Goal: Task Accomplishment & Management: Manage account settings

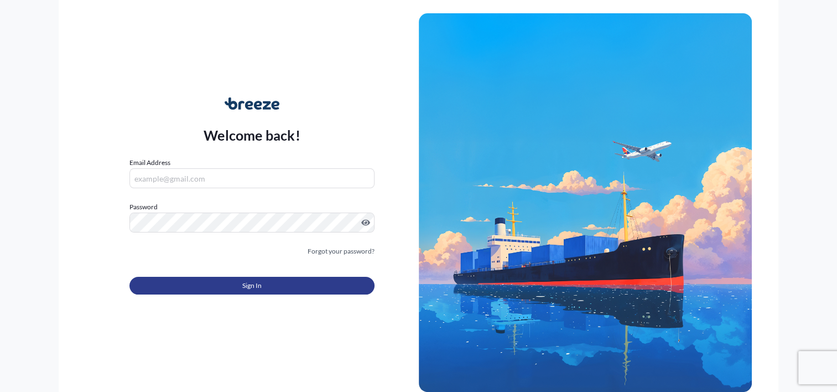
type input "[EMAIL_ADDRESS][DOMAIN_NAME]"
click at [253, 284] on span "Sign In" at bounding box center [251, 285] width 19 height 11
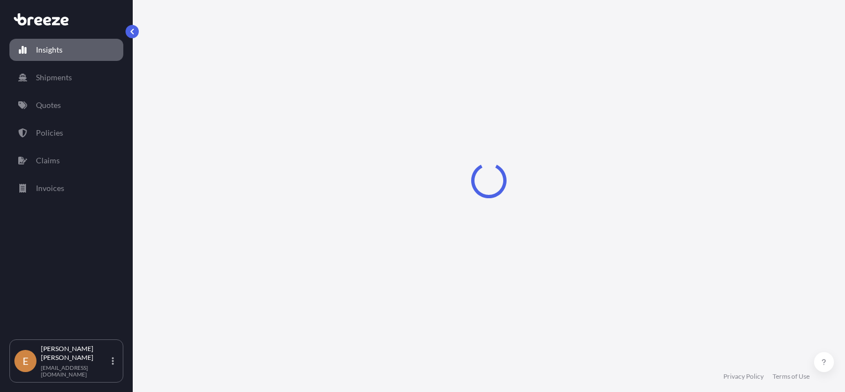
select select "2025"
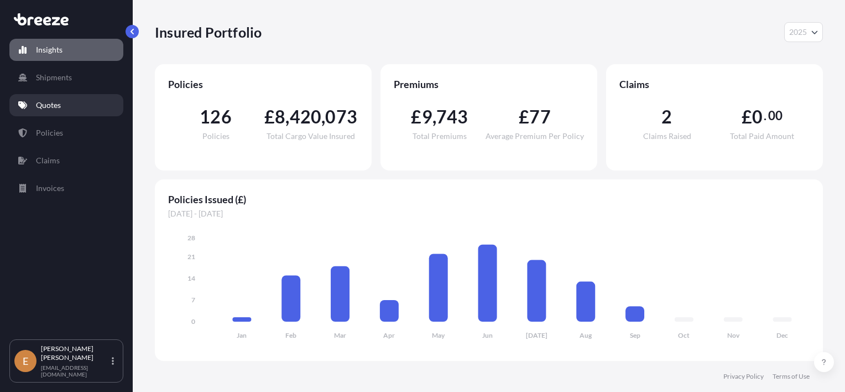
click at [71, 102] on link "Quotes" at bounding box center [66, 105] width 114 height 22
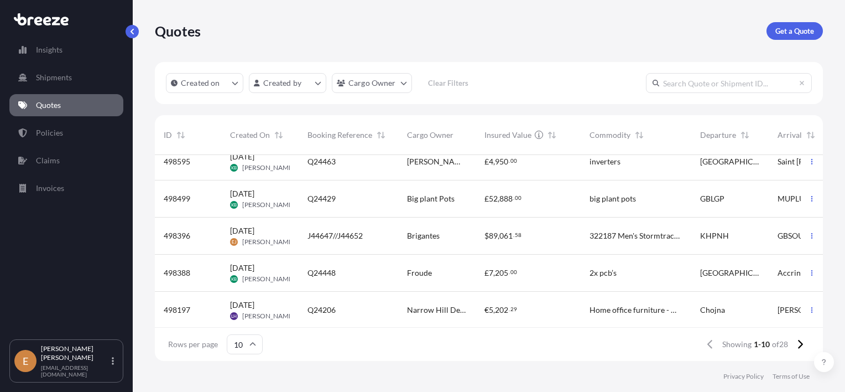
scroll to position [207, 0]
click at [443, 303] on span "Narrow Hill Design" at bounding box center [437, 308] width 60 height 11
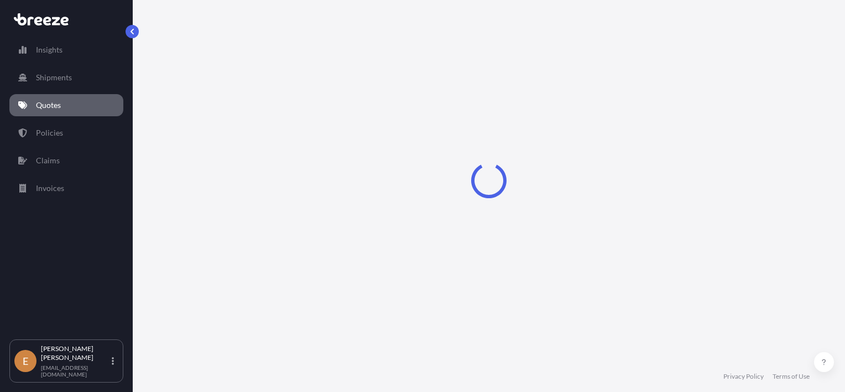
select select "Road"
select select "1"
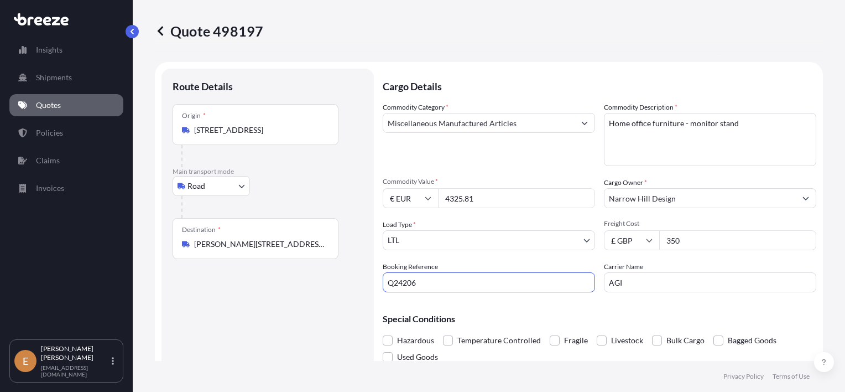
drag, startPoint x: 389, startPoint y: 277, endPoint x: 302, endPoint y: 277, distance: 87.4
click at [309, 277] on form "Route Details Place of loading Road Road Rail Origin * Dojazdowa 1, 74-500 Choj…" at bounding box center [489, 228] width 668 height 332
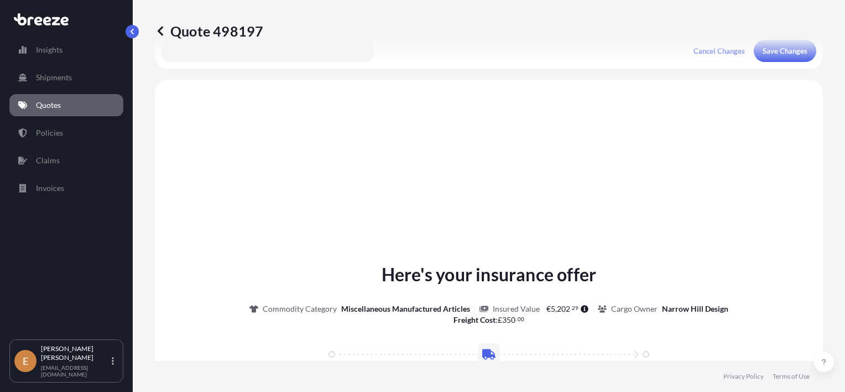
scroll to position [332, 0]
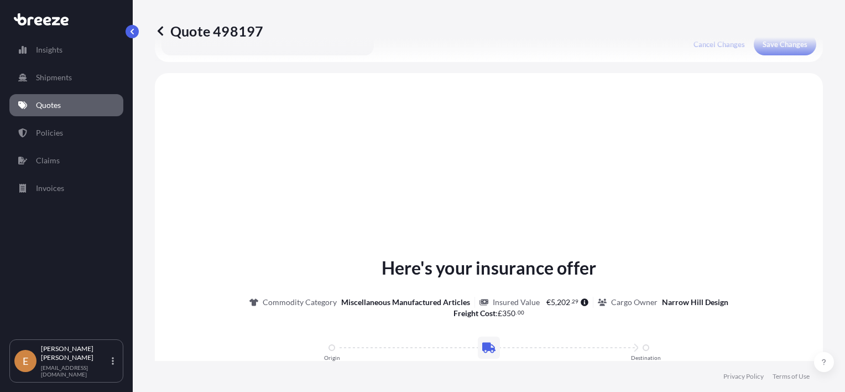
type input "J44802"
click at [773, 51] on div "Quote 498197" at bounding box center [489, 31] width 668 height 62
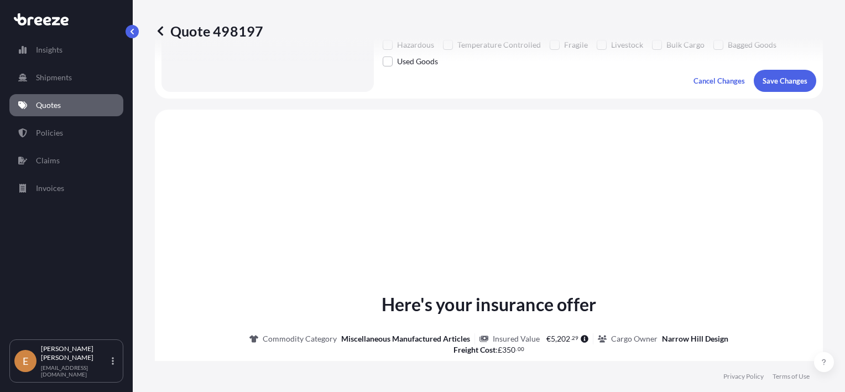
scroll to position [277, 0]
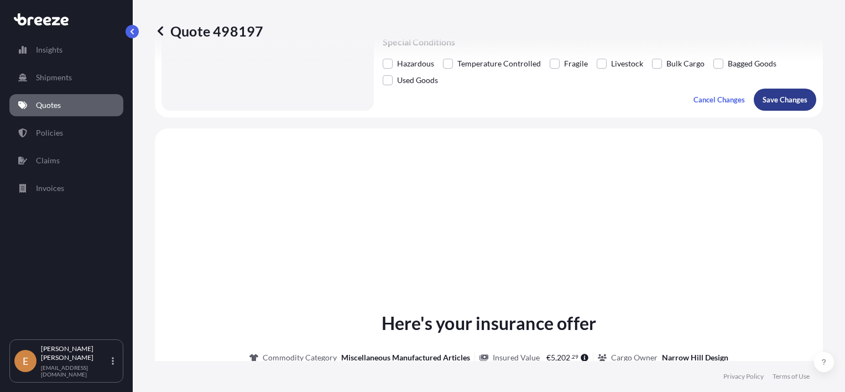
click at [773, 101] on p "Save Changes" at bounding box center [785, 99] width 45 height 11
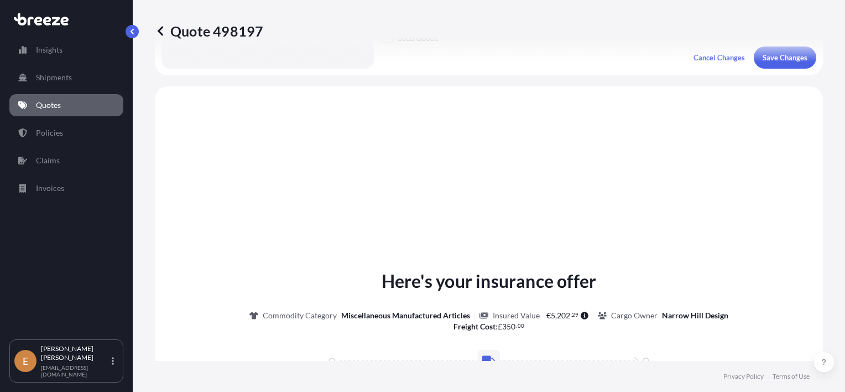
scroll to position [350, 0]
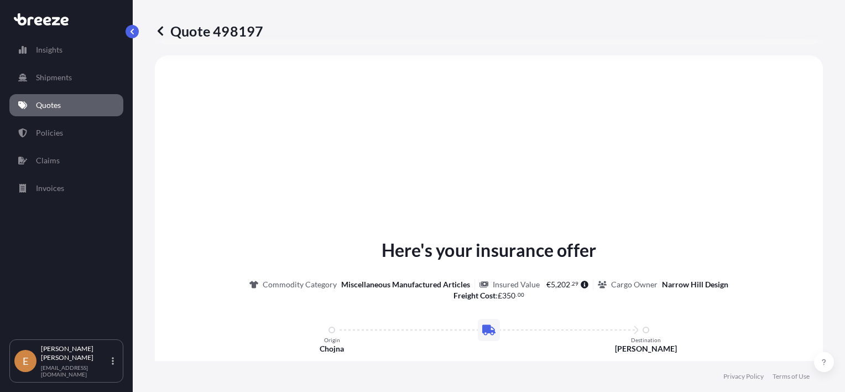
select select "Road"
select select "1"
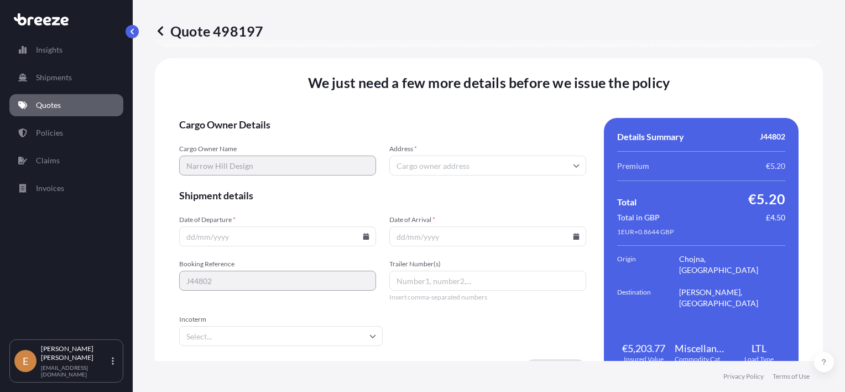
scroll to position [1379, 0]
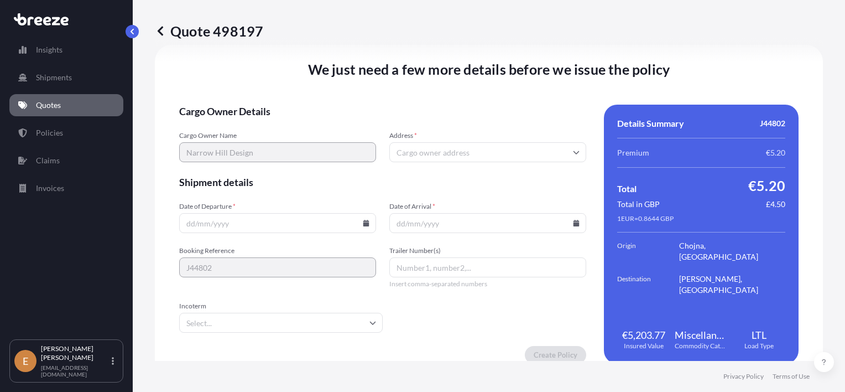
click at [419, 150] on input "Address *" at bounding box center [487, 152] width 197 height 20
click at [467, 157] on input "Address *" at bounding box center [487, 152] width 197 height 20
click at [493, 157] on input "Address *" at bounding box center [487, 152] width 197 height 20
paste input "OX28 5GG"
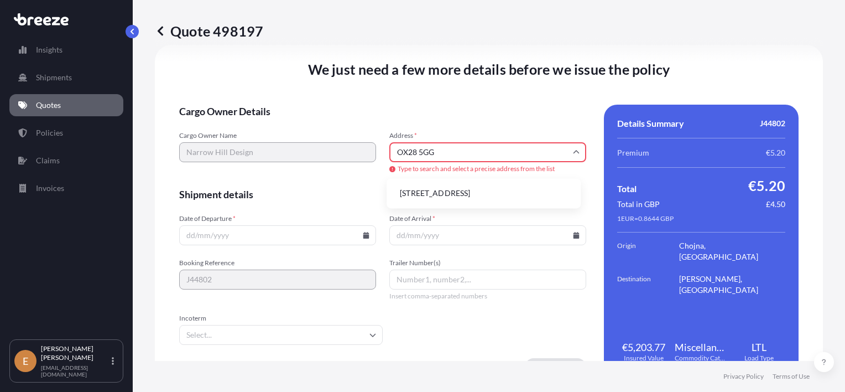
click at [463, 192] on li "[STREET_ADDRESS]" at bounding box center [483, 193] width 185 height 21
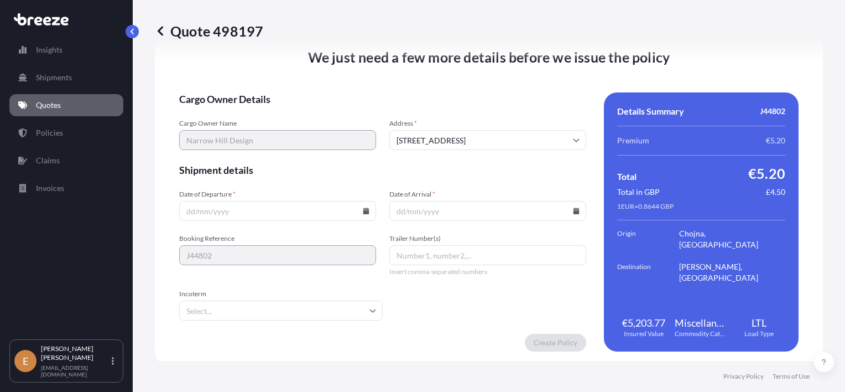
type input "[STREET_ADDRESS]"
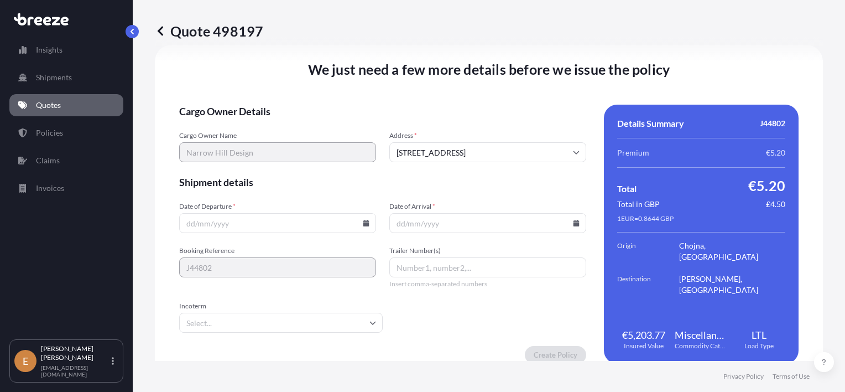
click at [215, 223] on input "Date of Departure *" at bounding box center [277, 223] width 197 height 20
click at [363, 226] on input "Date of Departure *" at bounding box center [277, 223] width 197 height 20
click at [363, 222] on icon at bounding box center [366, 223] width 7 height 7
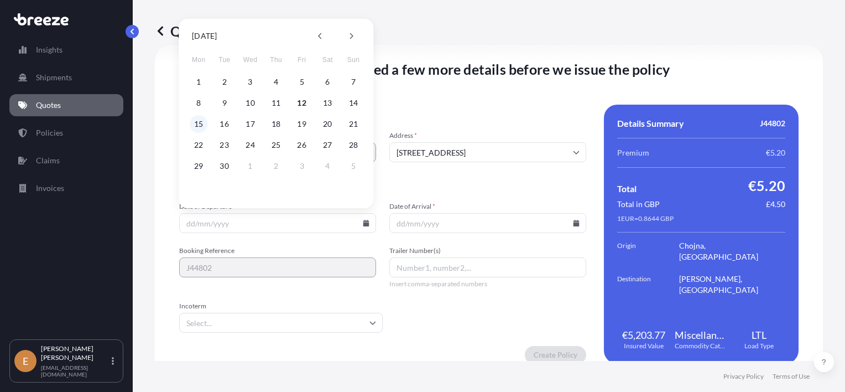
click at [199, 122] on button "15" at bounding box center [199, 124] width 18 height 18
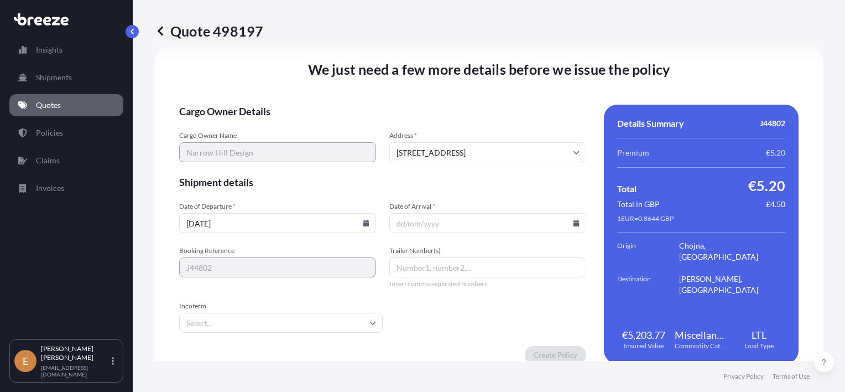
type input "[DATE]"
click at [574, 225] on icon at bounding box center [577, 223] width 6 height 7
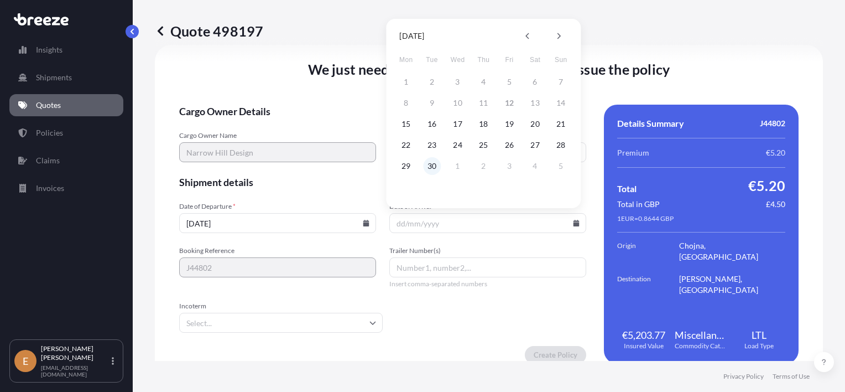
click at [428, 165] on button "30" at bounding box center [432, 166] width 18 height 18
type input "[DATE]"
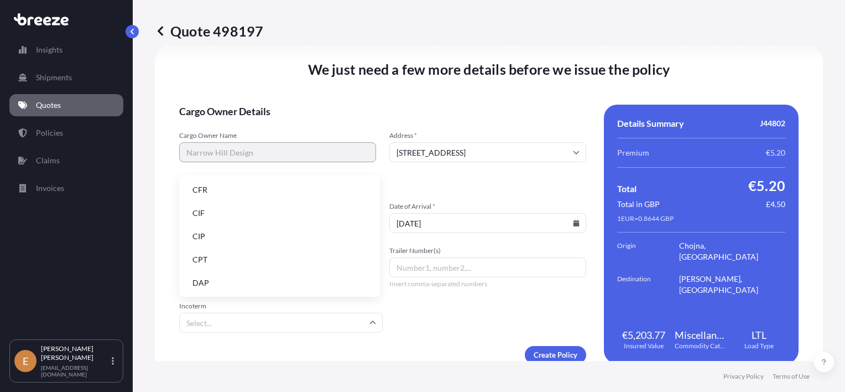
click at [301, 319] on input "Incoterm" at bounding box center [281, 322] width 204 height 20
click at [219, 257] on li "FCA" at bounding box center [280, 258] width 192 height 21
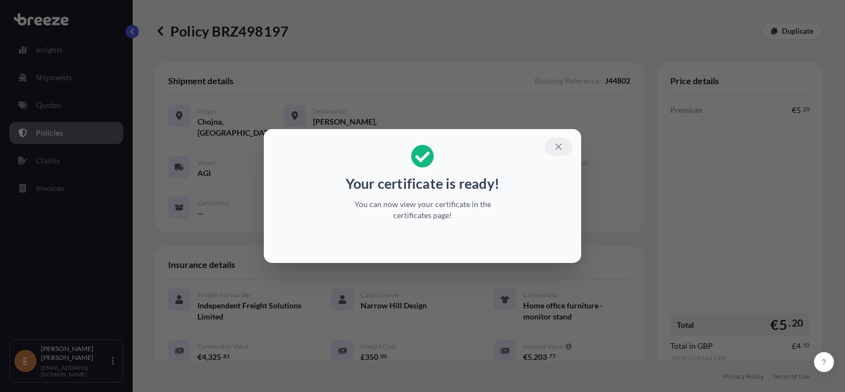
click at [557, 144] on icon "button" at bounding box center [559, 147] width 10 height 10
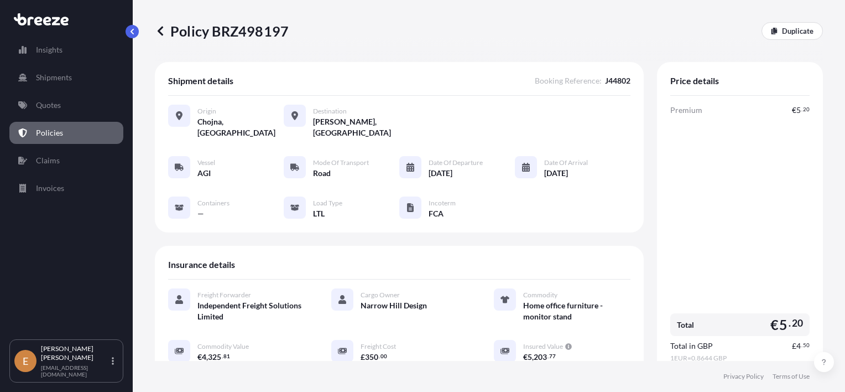
click at [270, 29] on p "Policy BRZ498197" at bounding box center [222, 31] width 134 height 18
copy p "BRZ498197"
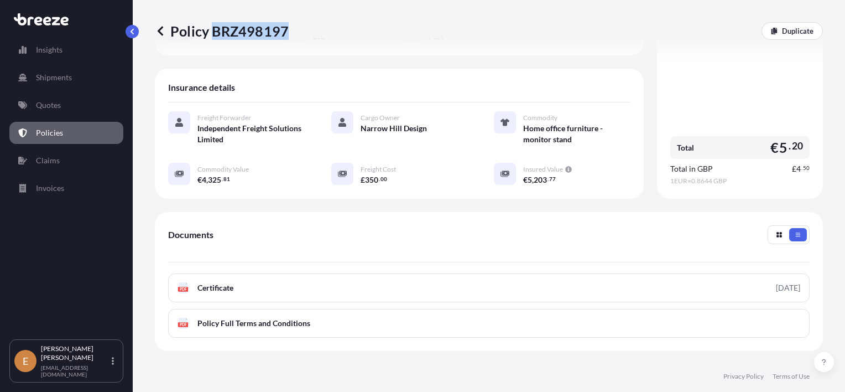
scroll to position [221, 0]
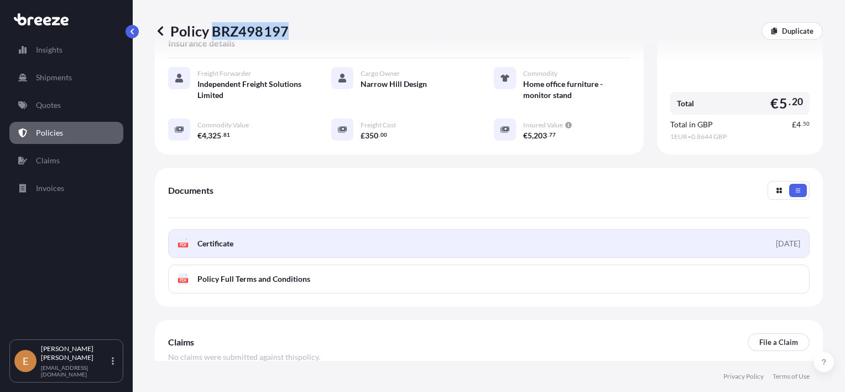
click at [582, 244] on link "PDF Certificate [DATE]" at bounding box center [489, 243] width 642 height 29
